Goal: Information Seeking & Learning: Learn about a topic

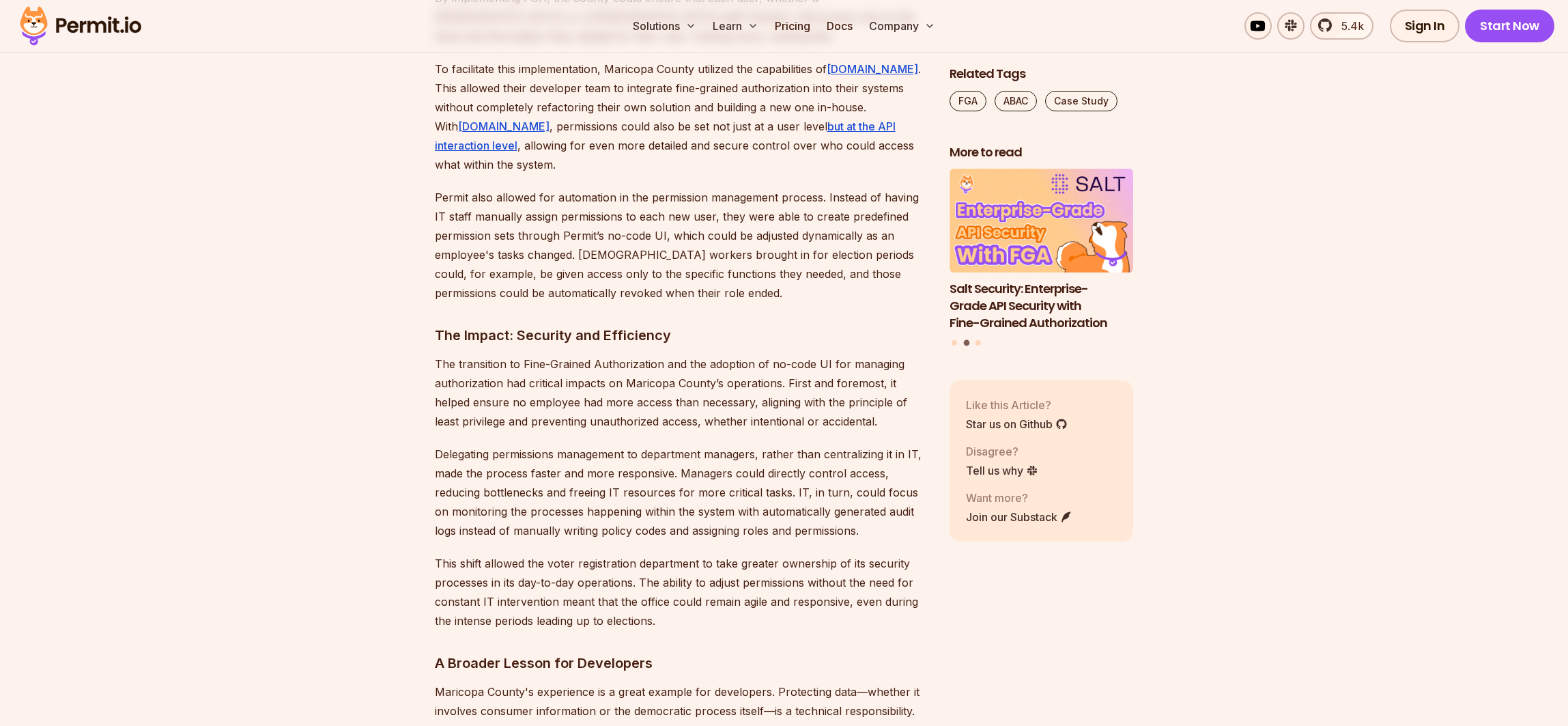
scroll to position [2040, 0]
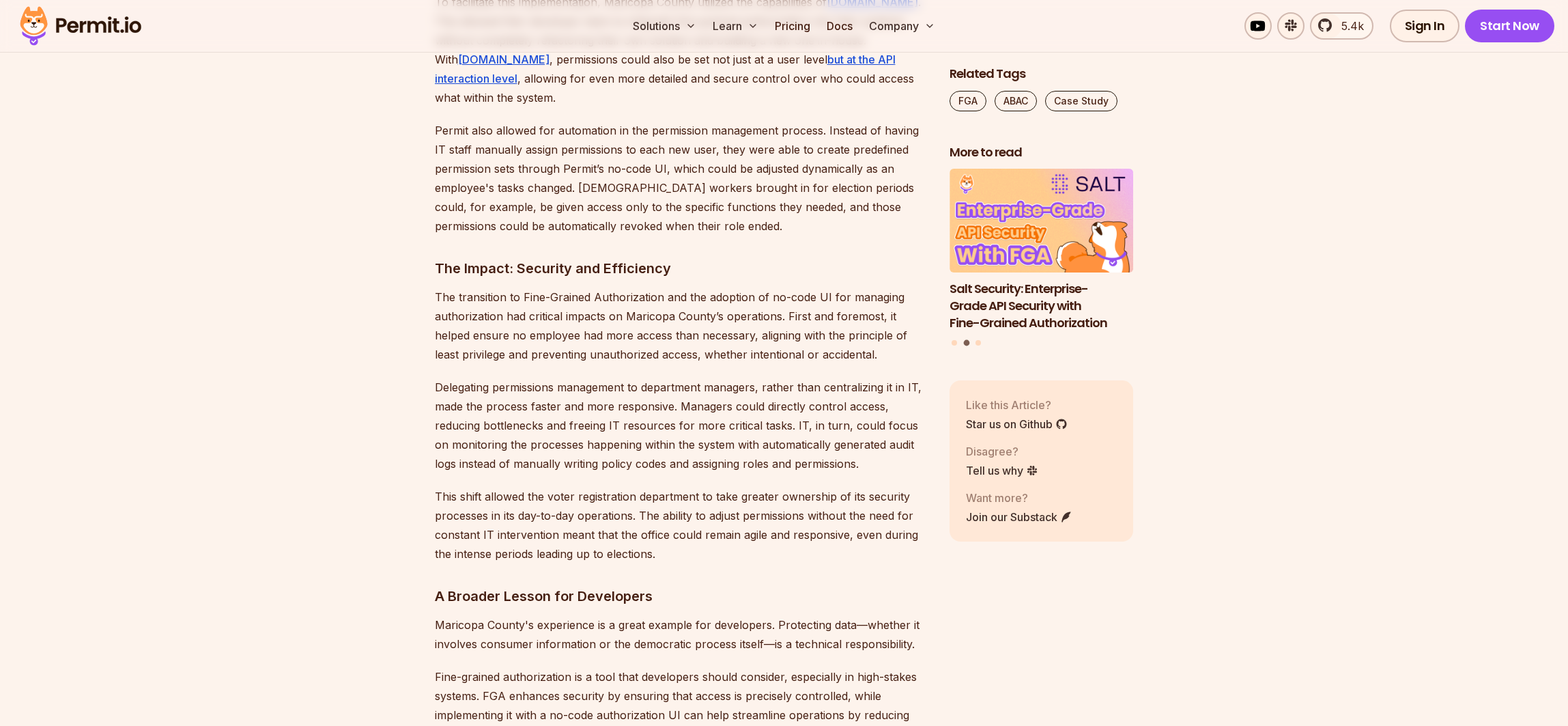
click at [552, 258] on h3 "The Impact: Security and Efficiency" at bounding box center [680, 269] width 493 height 22
click at [517, 298] on p "The transition to Fine-Grained Authorization and the adoption of no-code UI for…" at bounding box center [680, 326] width 493 height 77
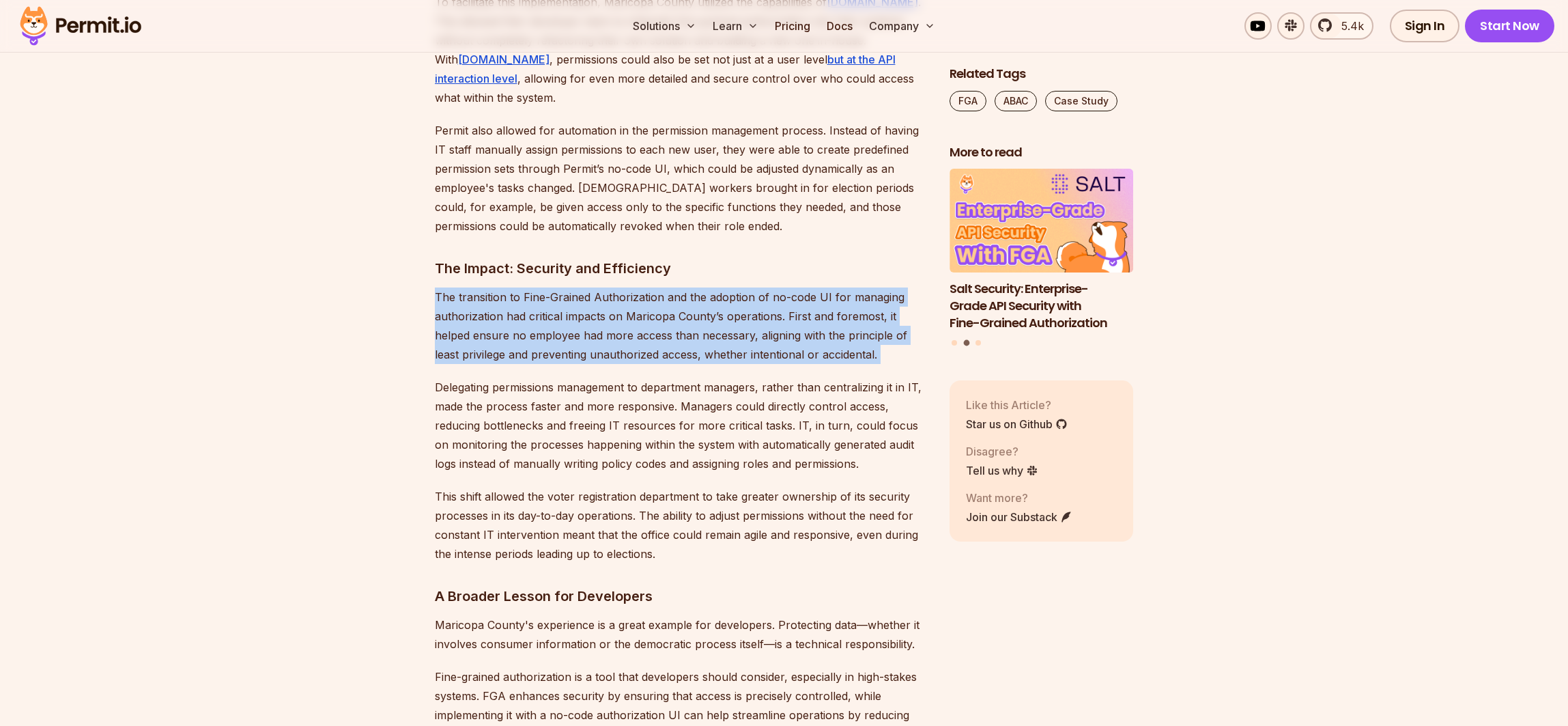
click at [517, 298] on p "The transition to Fine-Grained Authorization and the adoption of no-code UI for…" at bounding box center [680, 326] width 493 height 77
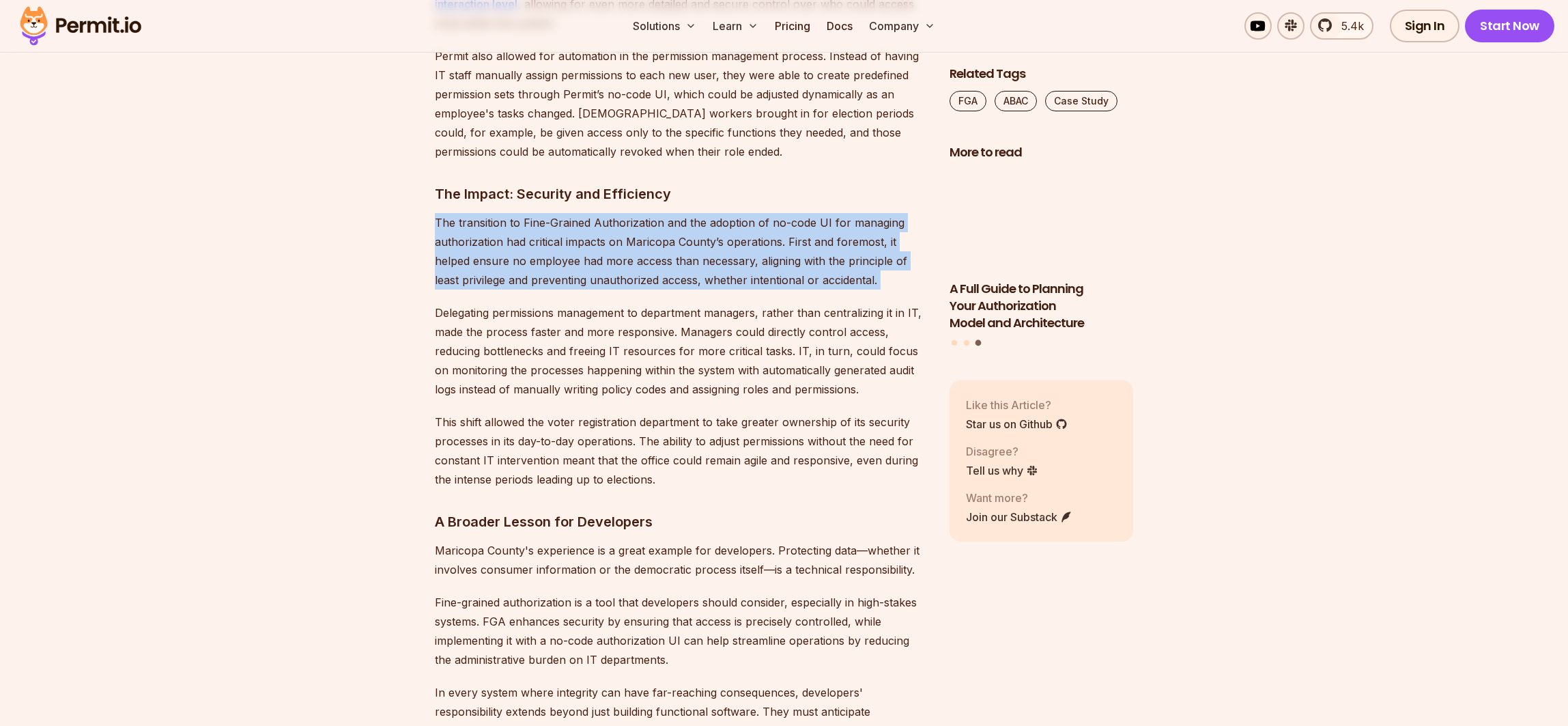
scroll to position [2116, 0]
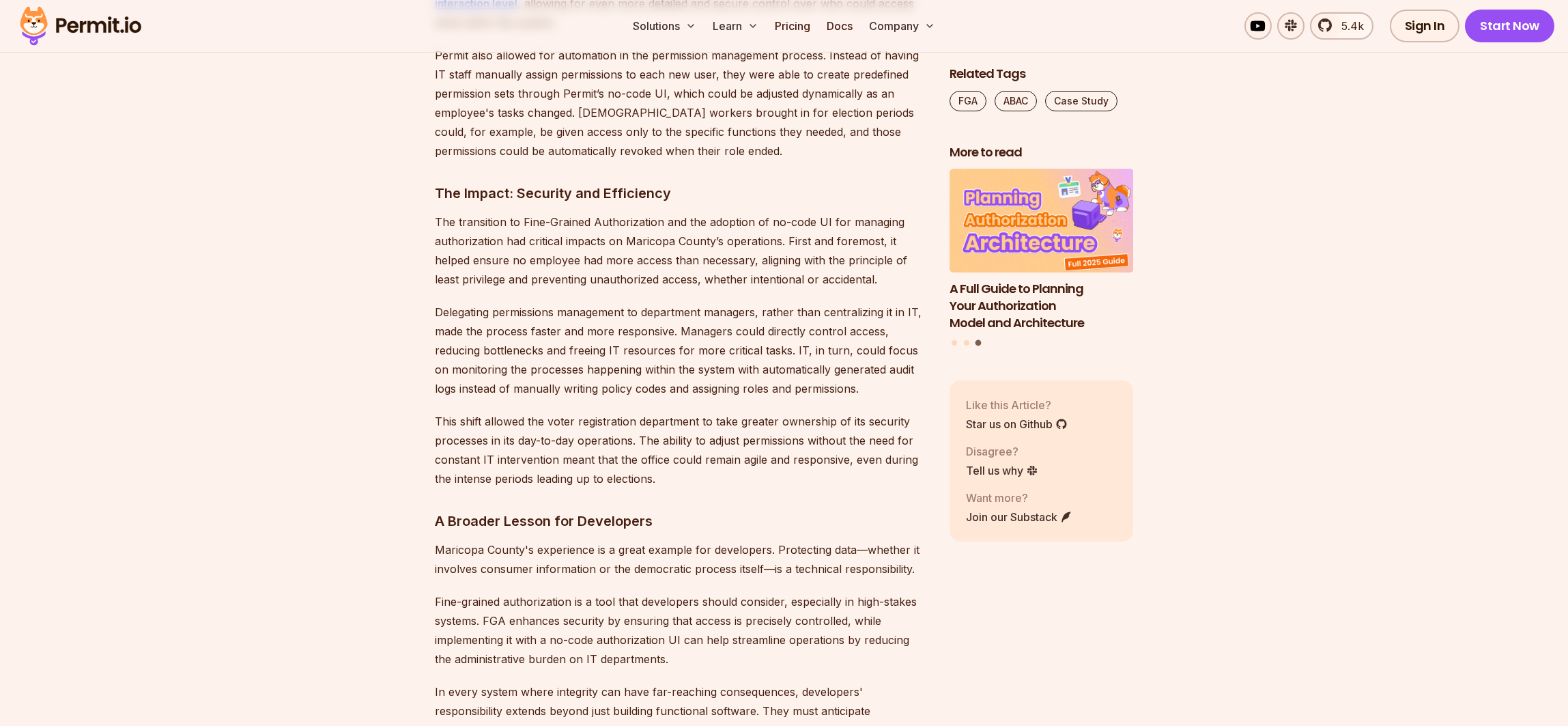
click at [568, 303] on p "Delegating permissions management to department managers, rather than centraliz…" at bounding box center [680, 350] width 493 height 95
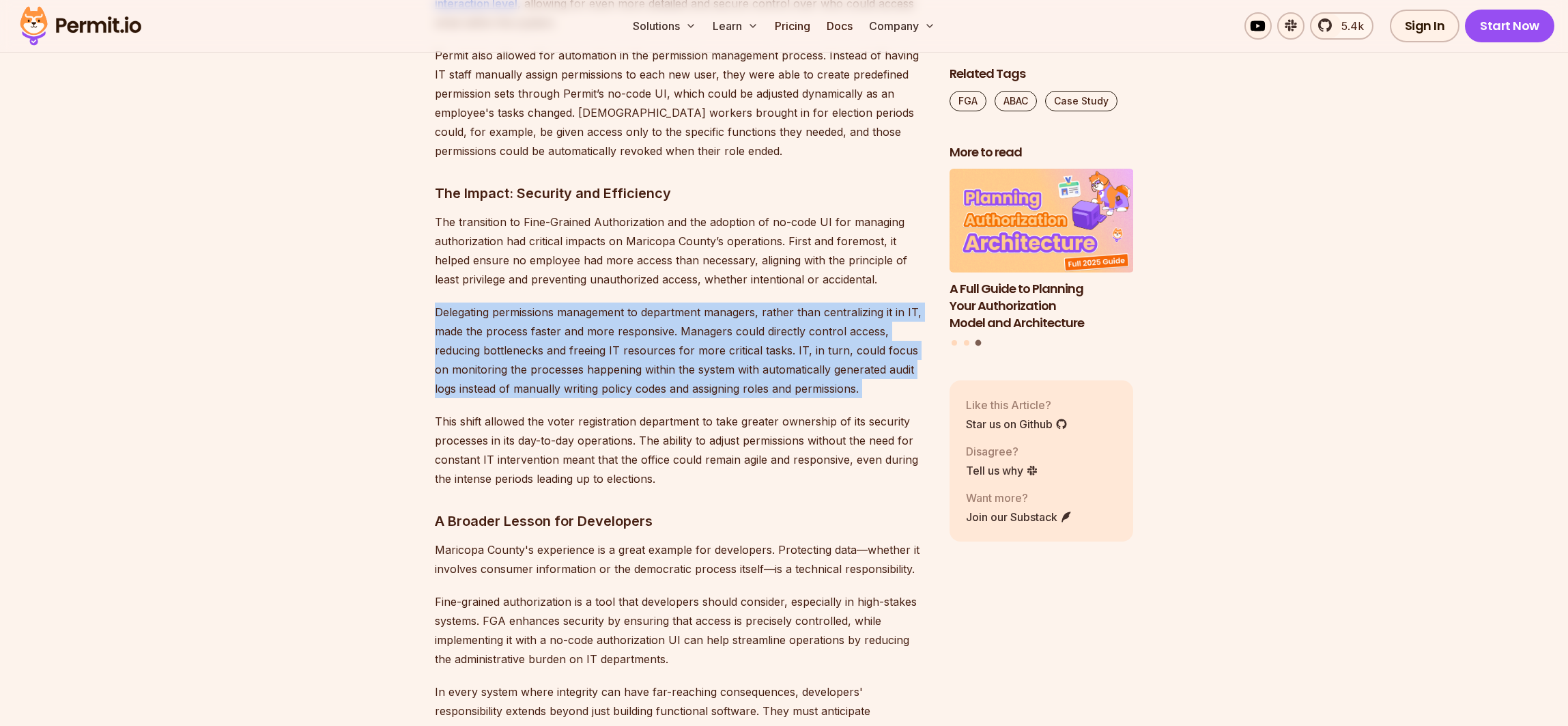
click at [568, 303] on p "Delegating permissions management to department managers, rather than centraliz…" at bounding box center [680, 350] width 493 height 95
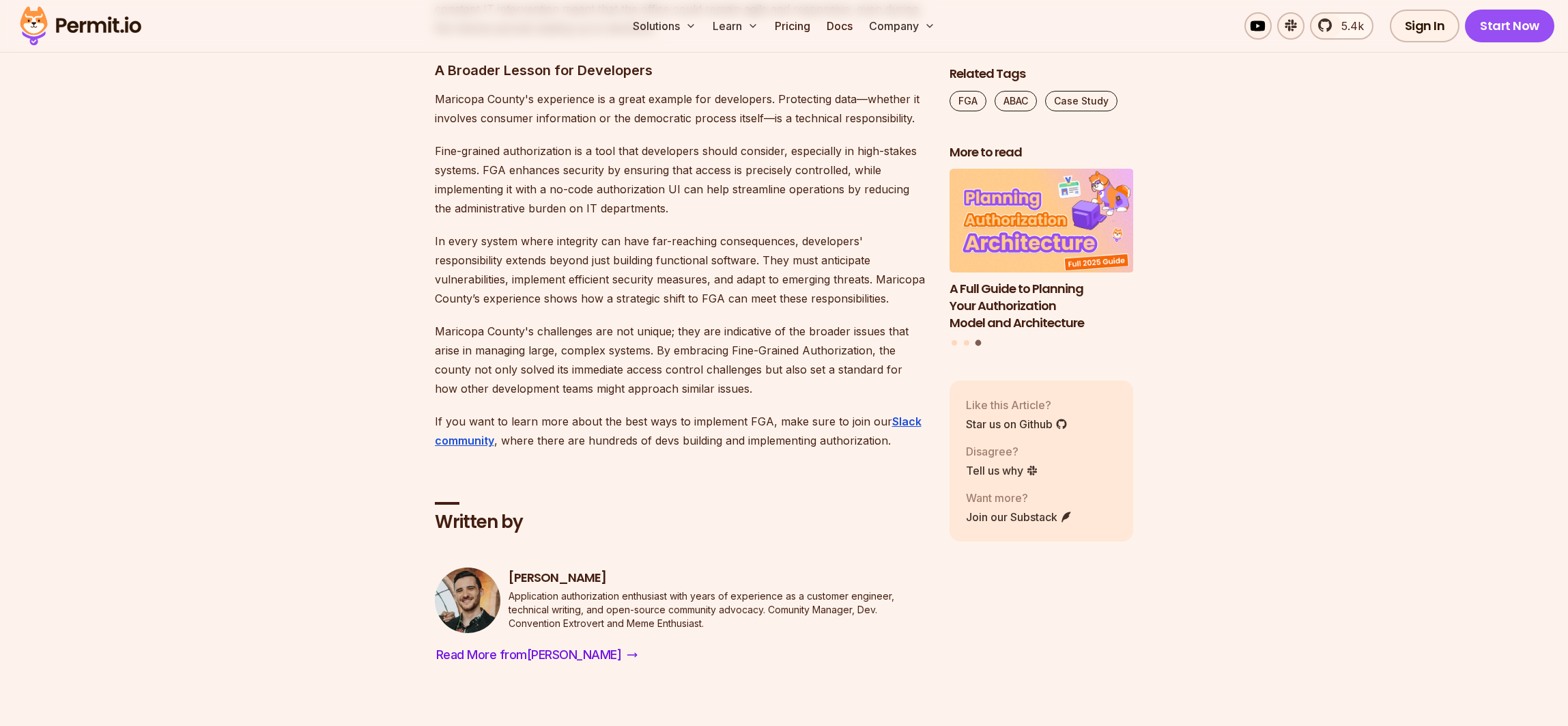
scroll to position [2570, 0]
